Goal: Browse casually

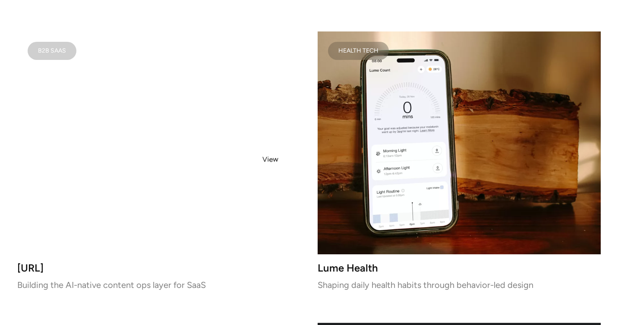
scroll to position [1469, 0]
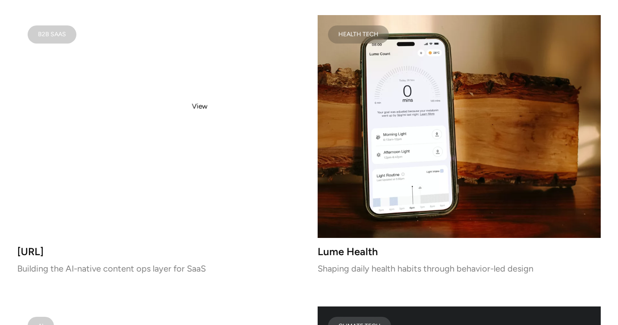
click at [200, 107] on video at bounding box center [158, 126] width 283 height 223
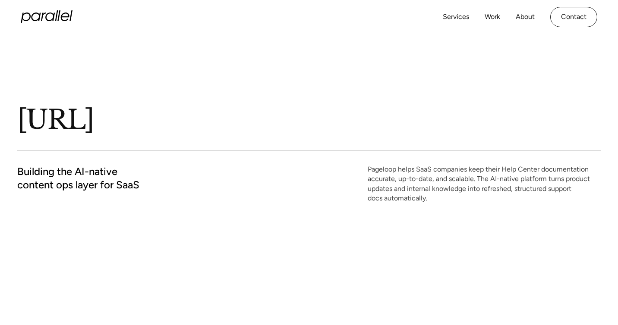
click at [62, 19] on icon "home" at bounding box center [47, 16] width 52 height 13
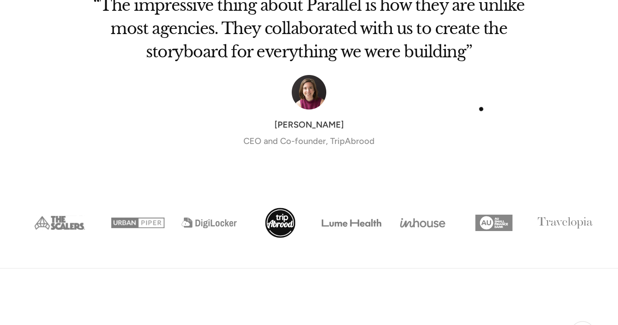
scroll to position [2854, 0]
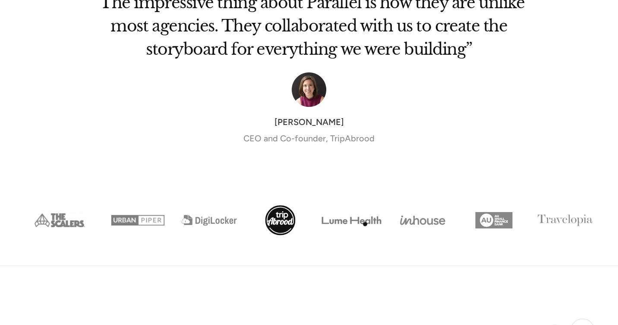
click at [365, 224] on img "Show slide 5 of 8" at bounding box center [351, 221] width 71 height 36
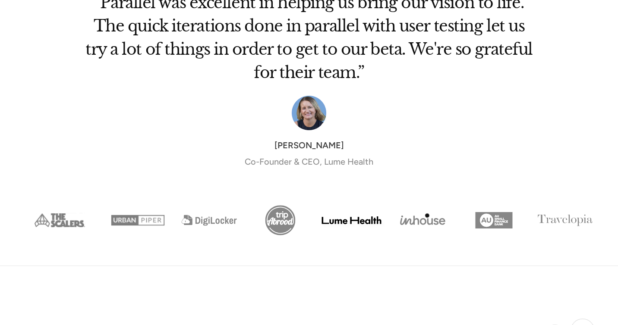
click at [427, 216] on img "Show slide 6 of 8" at bounding box center [422, 221] width 71 height 36
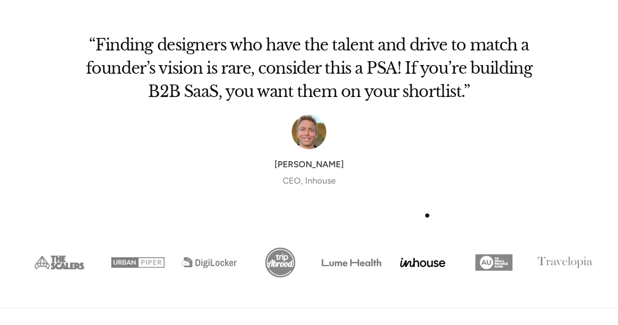
scroll to position [2821, 0]
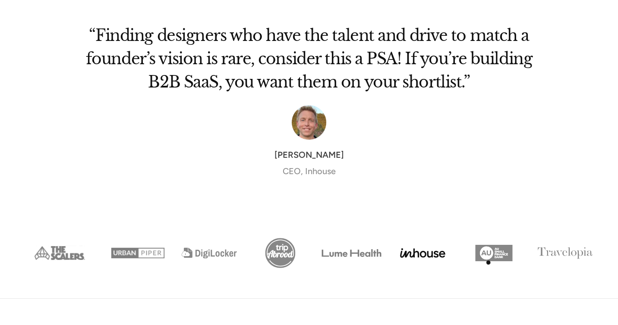
click at [489, 263] on img "Show slide 7 of 8" at bounding box center [493, 254] width 71 height 36
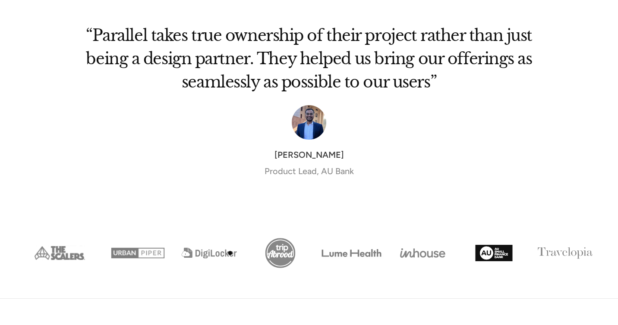
click at [230, 253] on img "Show slide 3 of 8" at bounding box center [209, 254] width 71 height 36
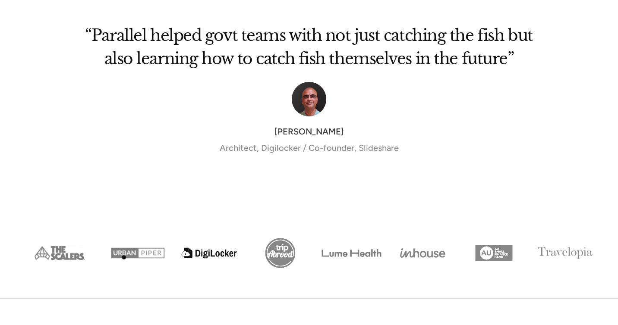
click at [124, 258] on img "Show slide 2 of 8" at bounding box center [137, 254] width 71 height 36
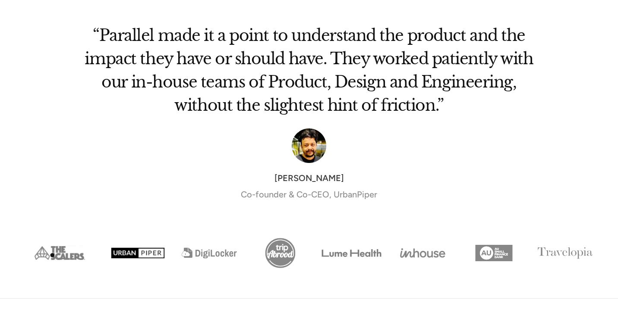
click at [52, 256] on img "Show slide 1 of 8" at bounding box center [59, 254] width 85 height 36
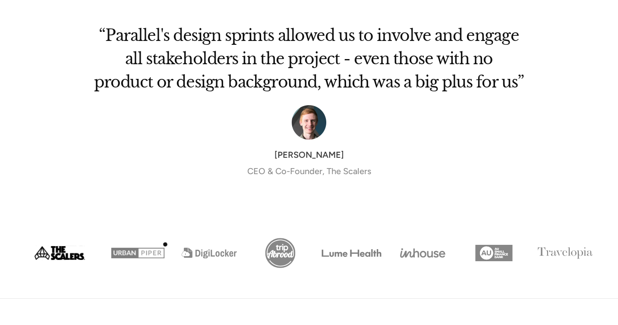
click at [165, 245] on img "Show slide 2 of 8" at bounding box center [137, 254] width 71 height 36
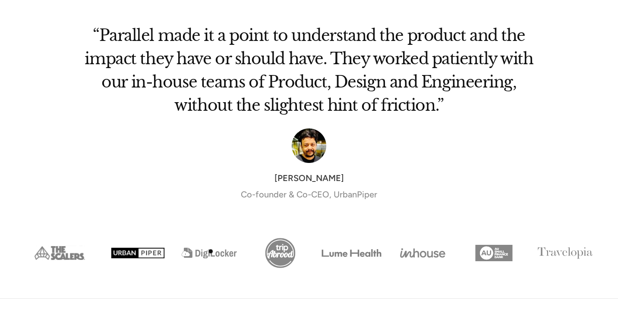
click at [213, 252] on img "Show slide 3 of 8" at bounding box center [209, 254] width 71 height 36
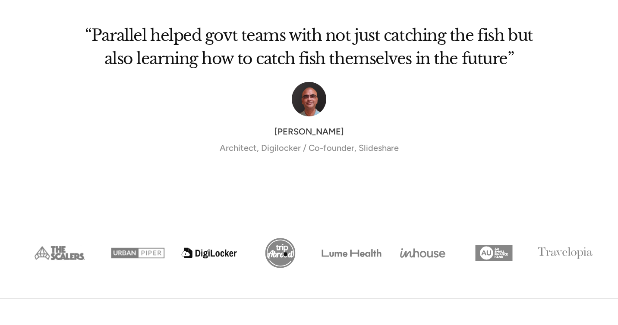
click at [286, 255] on img "Show slide 4 of 8" at bounding box center [280, 254] width 71 height 36
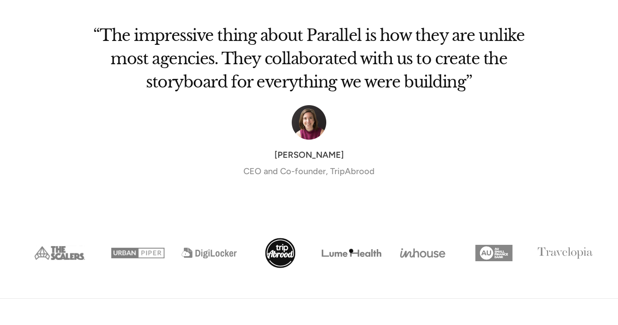
click at [352, 251] on img "Show slide 5 of 8" at bounding box center [351, 254] width 71 height 36
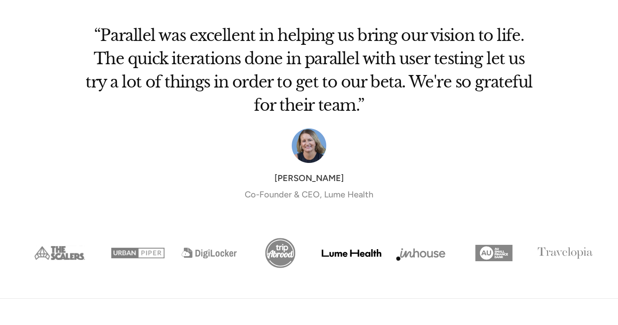
click at [398, 259] on img "Show slide 6 of 8" at bounding box center [422, 254] width 71 height 36
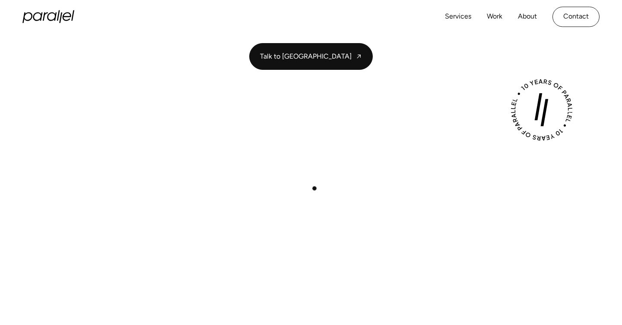
scroll to position [0, 0]
